Goal: Find specific page/section: Find specific page/section

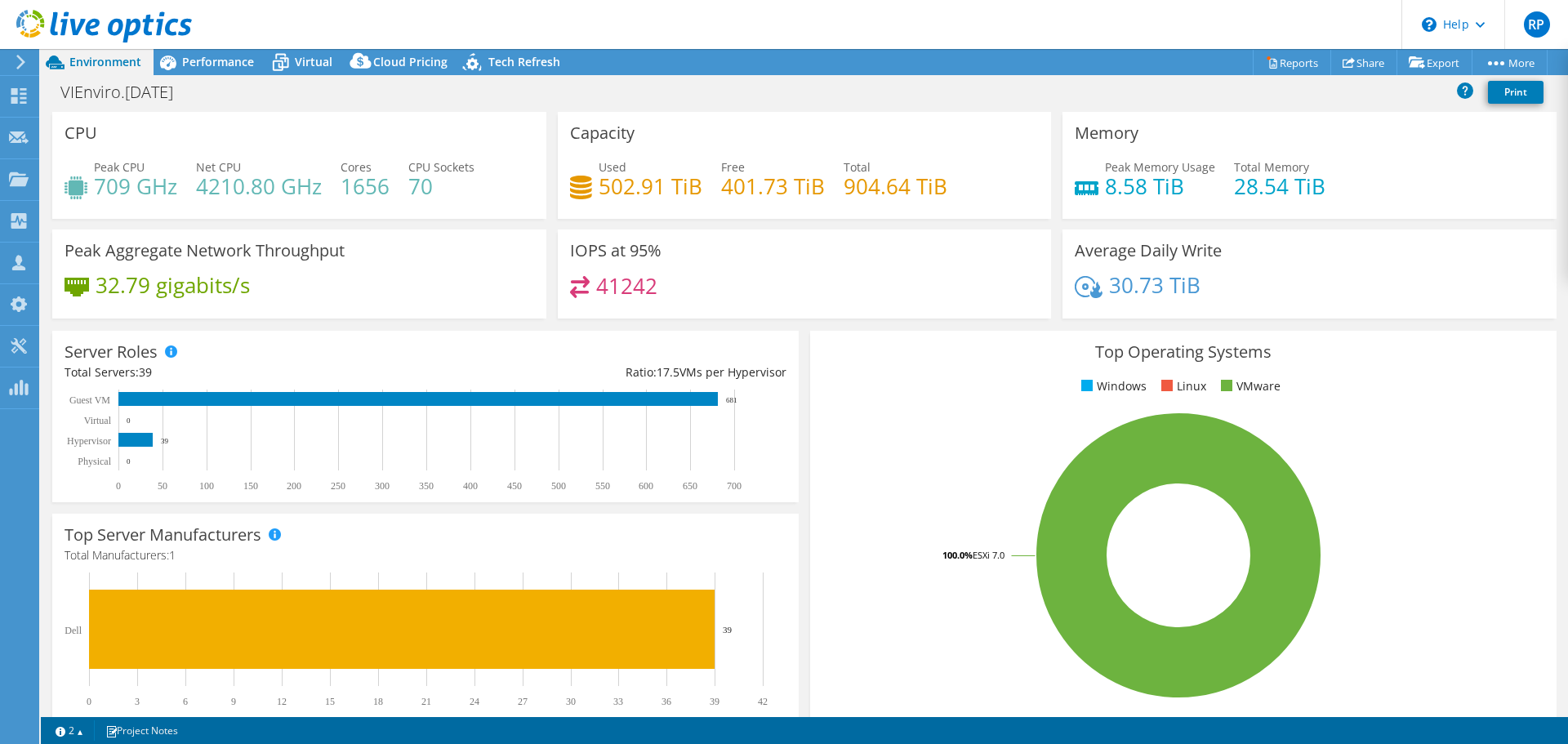
select select "USD"
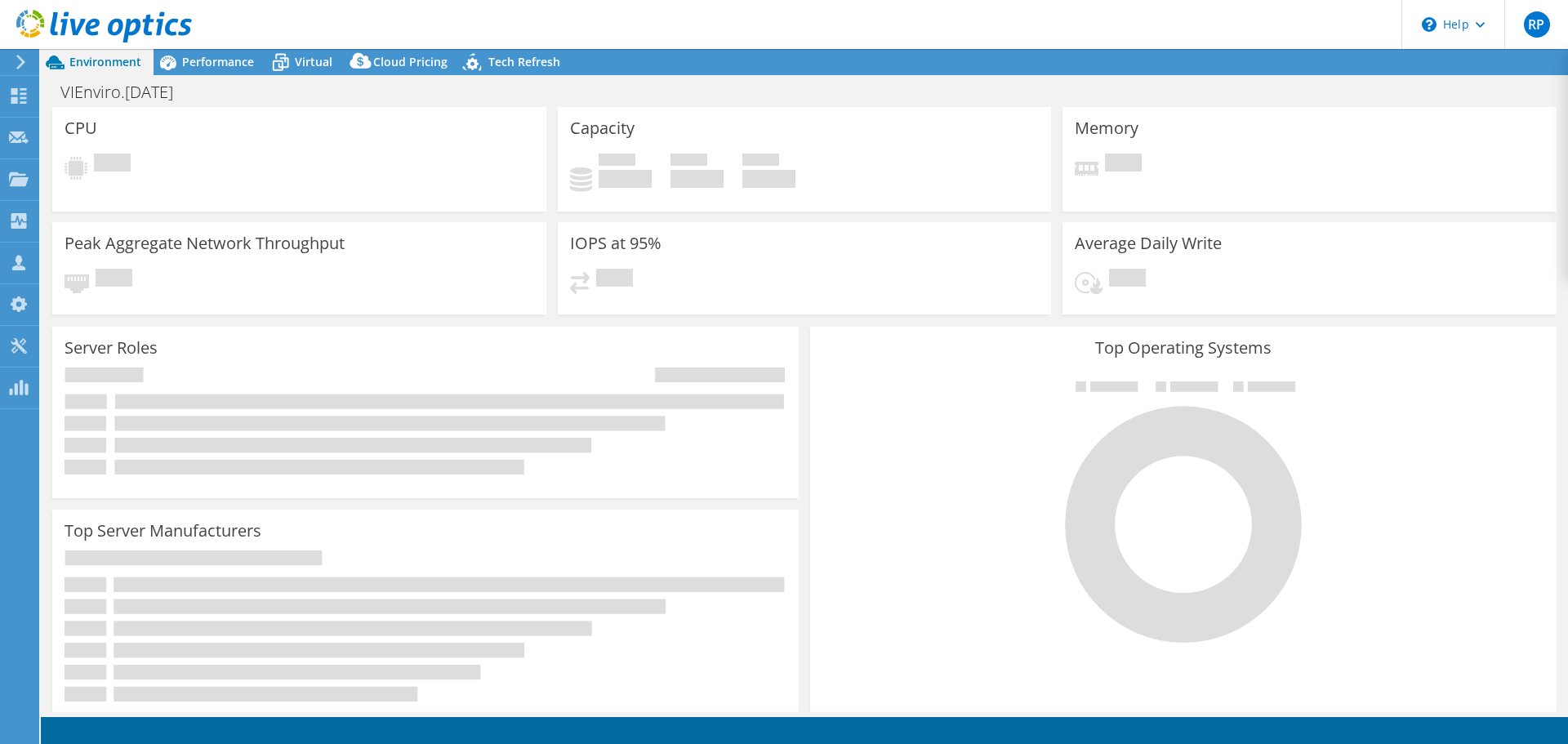
select select "USD"
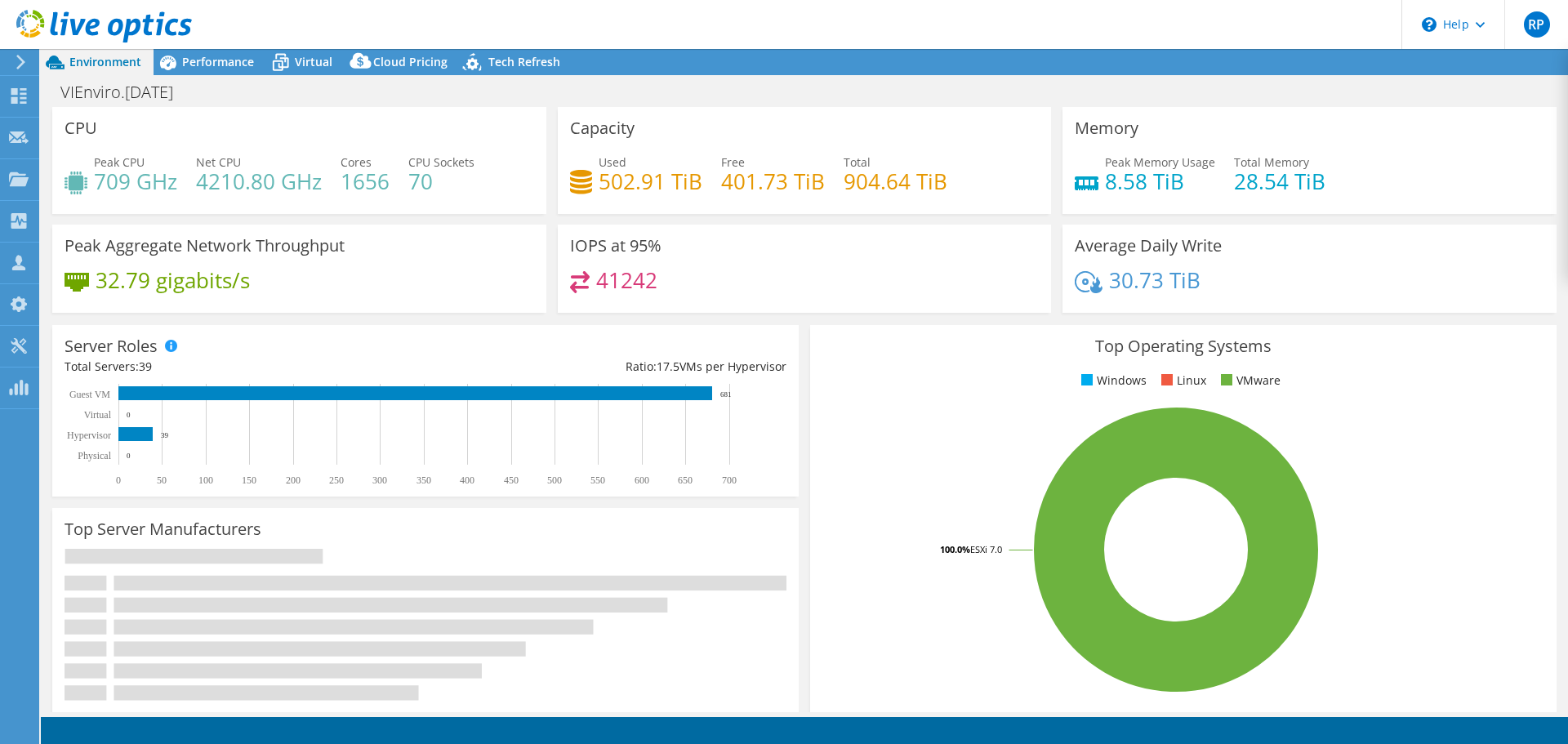
select select "USD"
